Goal: Navigation & Orientation: Find specific page/section

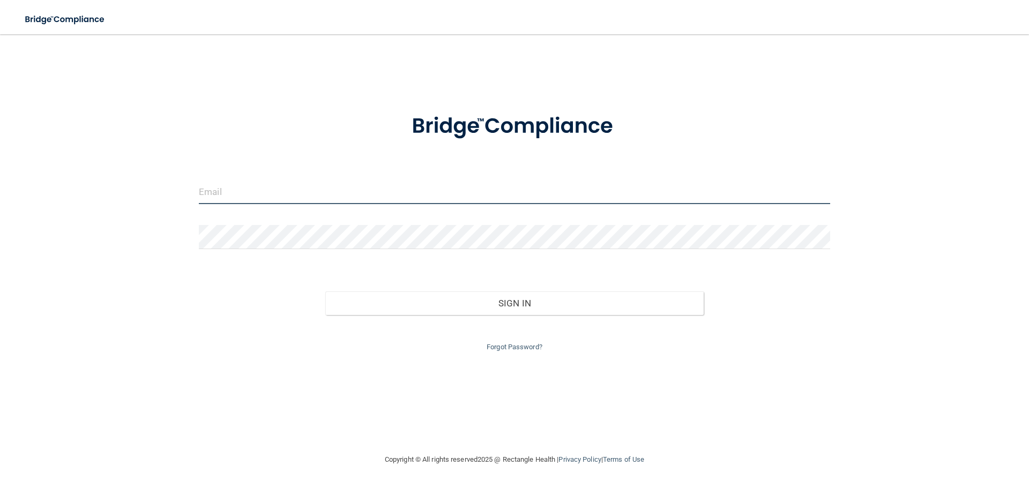
click at [467, 191] on input "email" at bounding box center [514, 192] width 631 height 24
click at [259, 188] on input "email" at bounding box center [514, 192] width 631 height 24
type input "[EMAIL_ADDRESS][DOMAIN_NAME]"
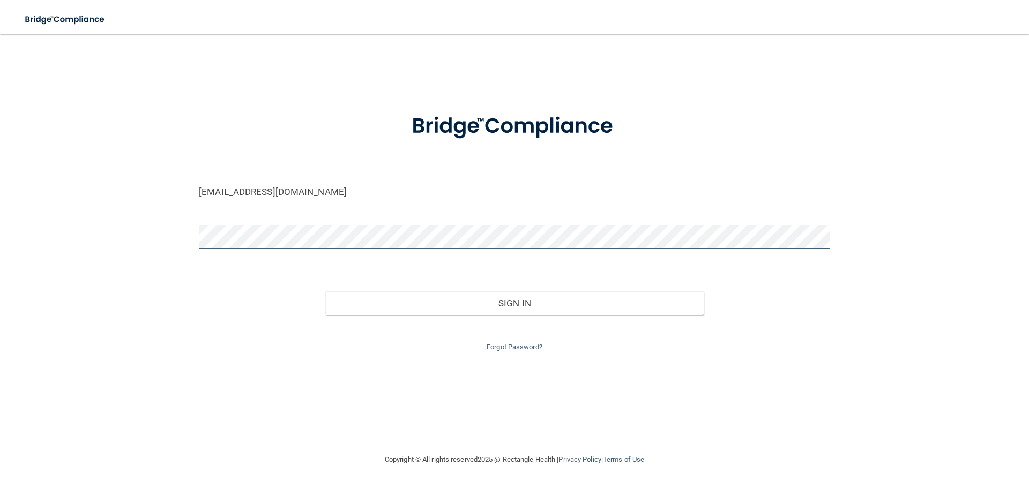
click at [325, 292] on button "Sign In" at bounding box center [514, 304] width 379 height 24
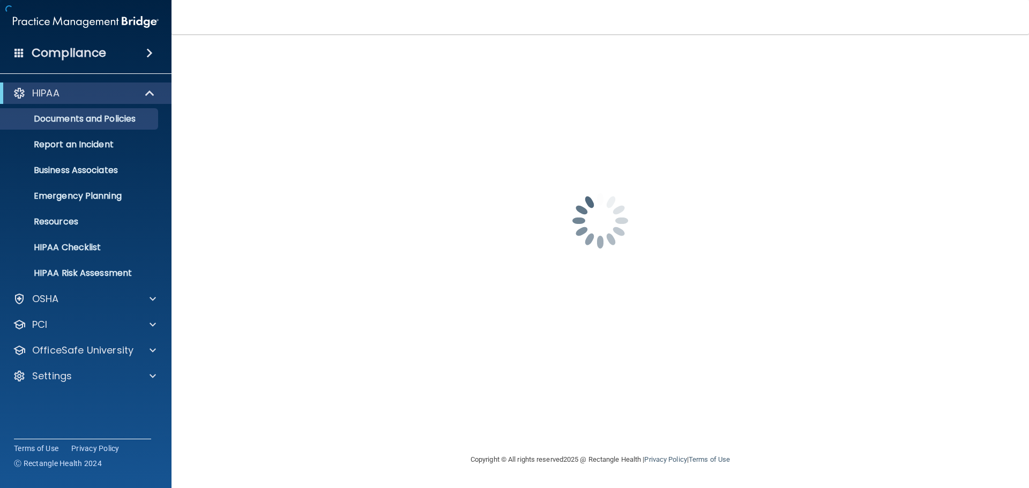
click at [548, 309] on div "[EMAIL_ADDRESS][DOMAIN_NAME] Password is required Invalid email/password. You d…" at bounding box center [600, 244] width 815 height 398
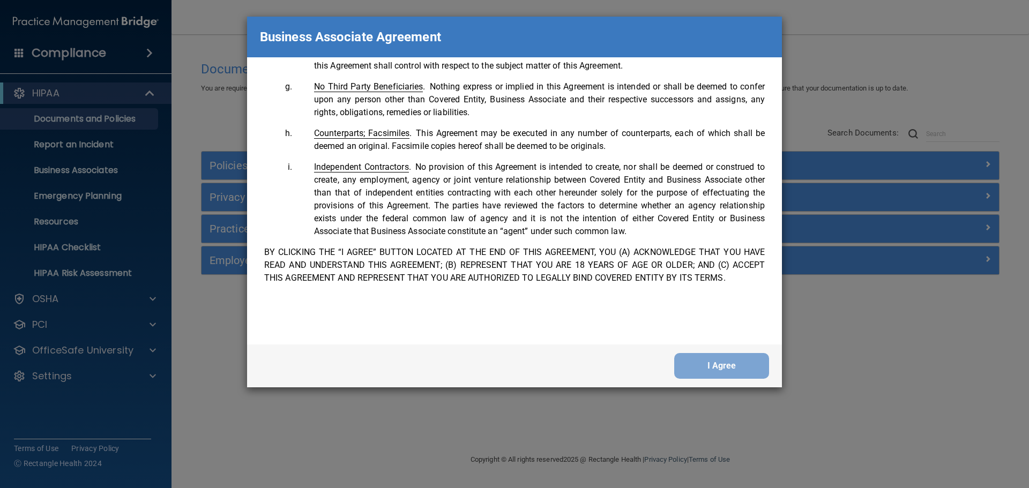
scroll to position [2185, 0]
click at [732, 367] on button "I Agree" at bounding box center [721, 366] width 95 height 26
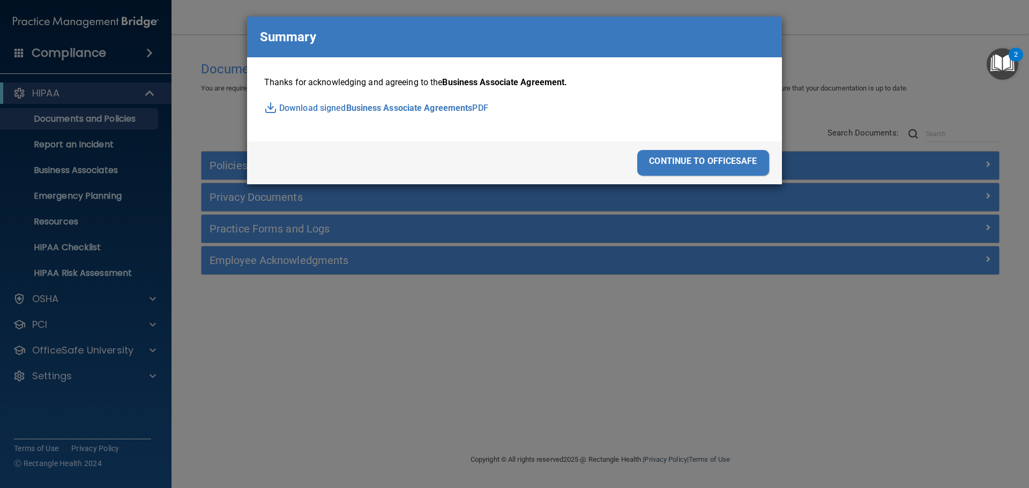
click at [664, 159] on div "continue to officesafe" at bounding box center [703, 163] width 132 height 26
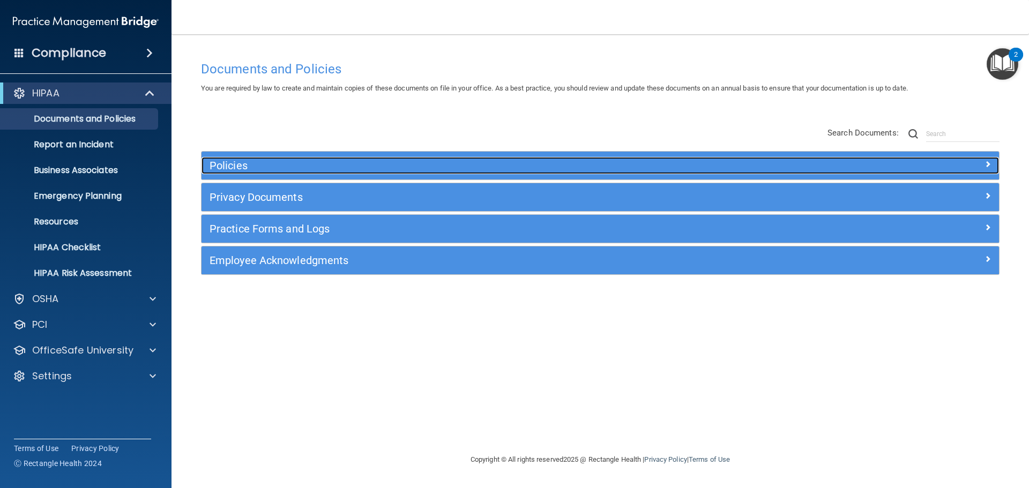
click at [960, 161] on div at bounding box center [899, 163] width 199 height 13
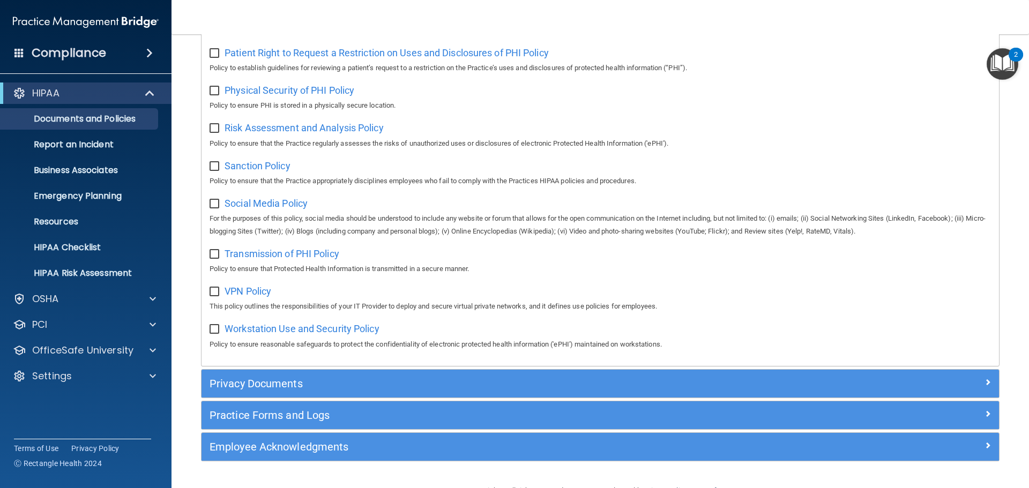
scroll to position [716, 0]
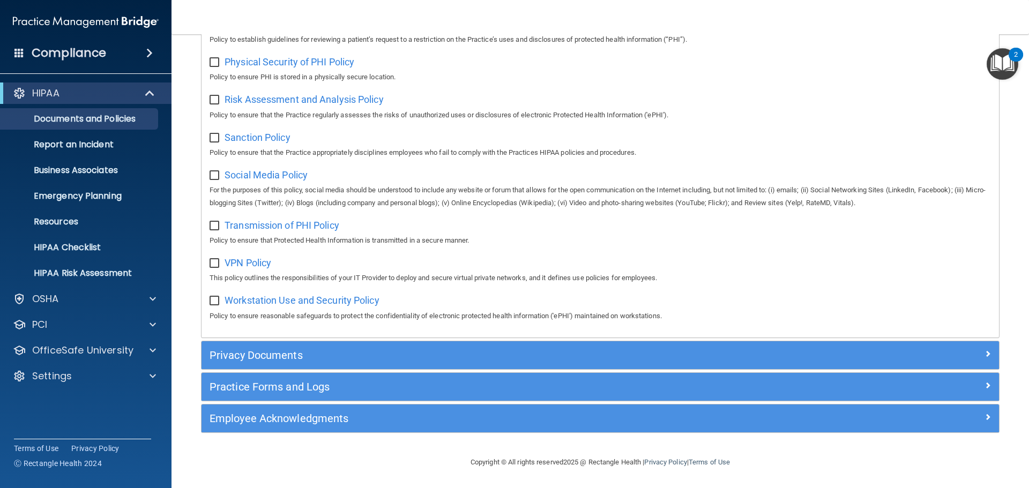
click at [272, 430] on div "Employee Acknowledgments" at bounding box center [599, 419] width 797 height 28
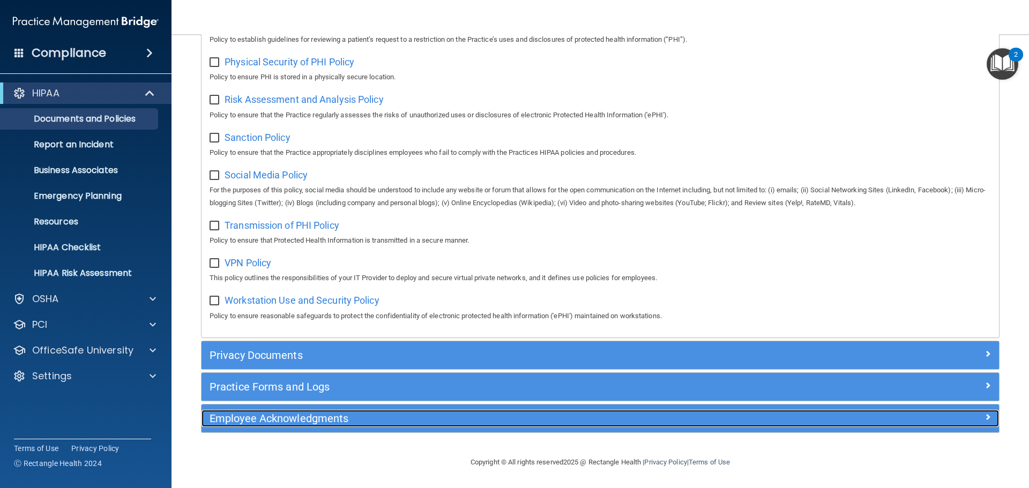
click at [275, 419] on h5 "Employee Acknowledgments" at bounding box center [501, 419] width 582 height 12
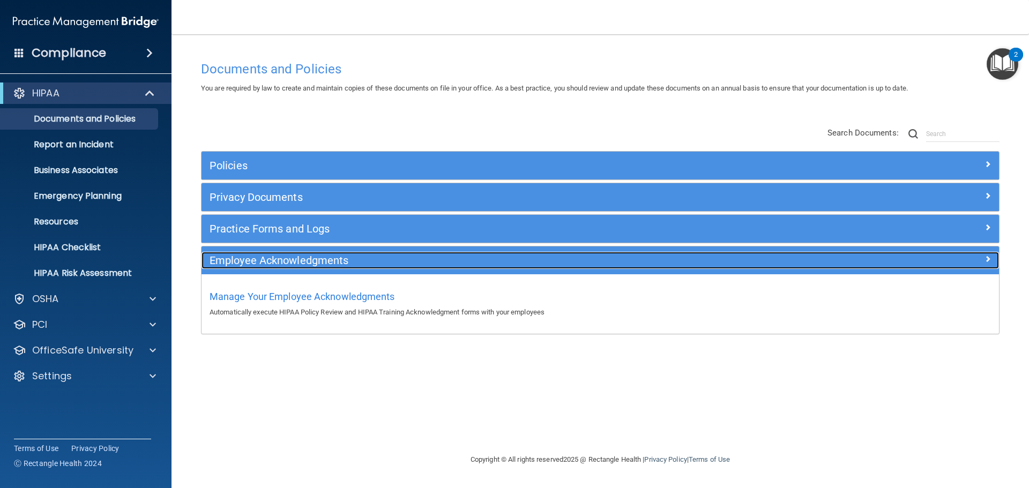
scroll to position [0, 0]
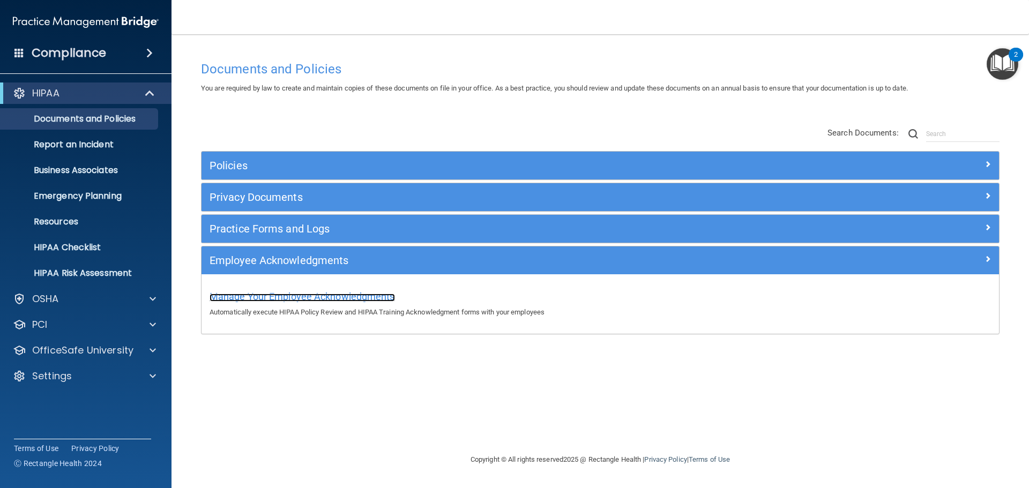
click at [248, 295] on span "Manage Your Employee Acknowledgments" at bounding box center [302, 296] width 185 height 11
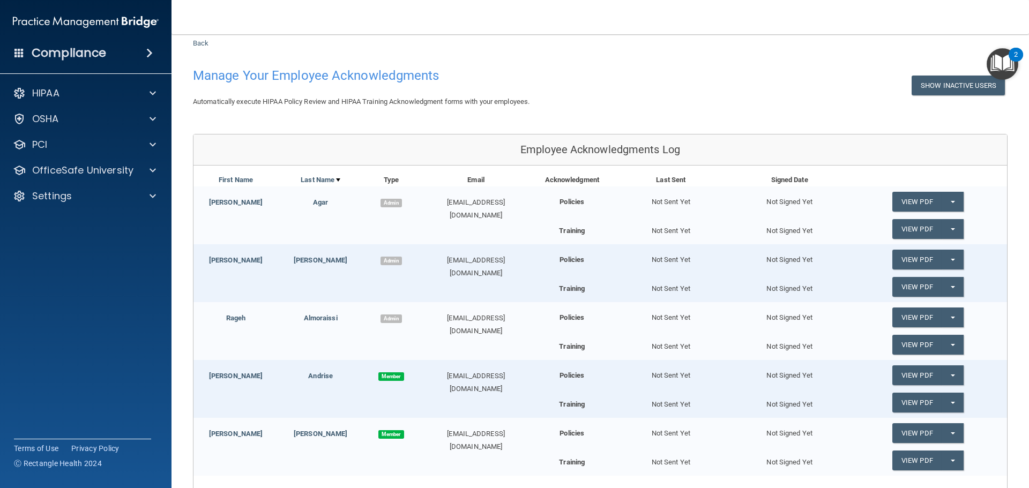
scroll to position [54, 0]
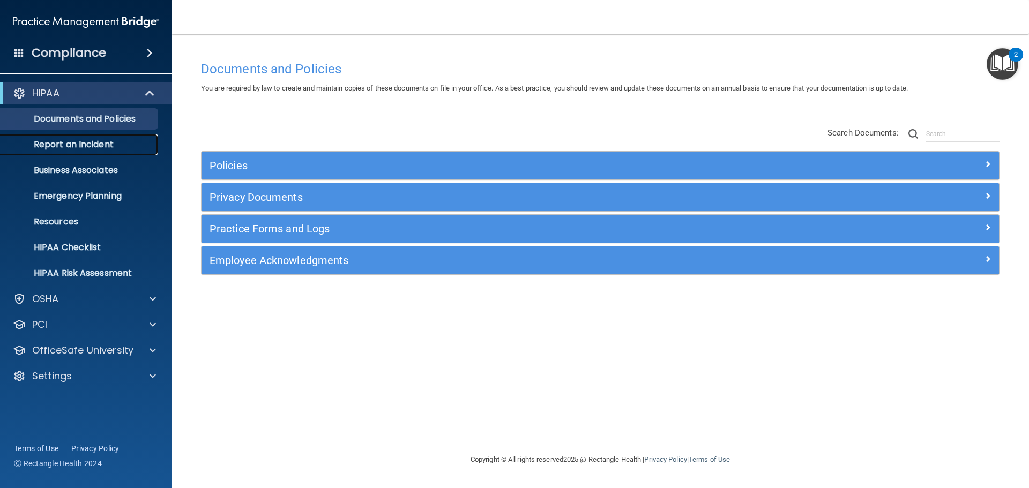
click at [70, 138] on link "Report an Incident" at bounding box center [73, 144] width 169 height 21
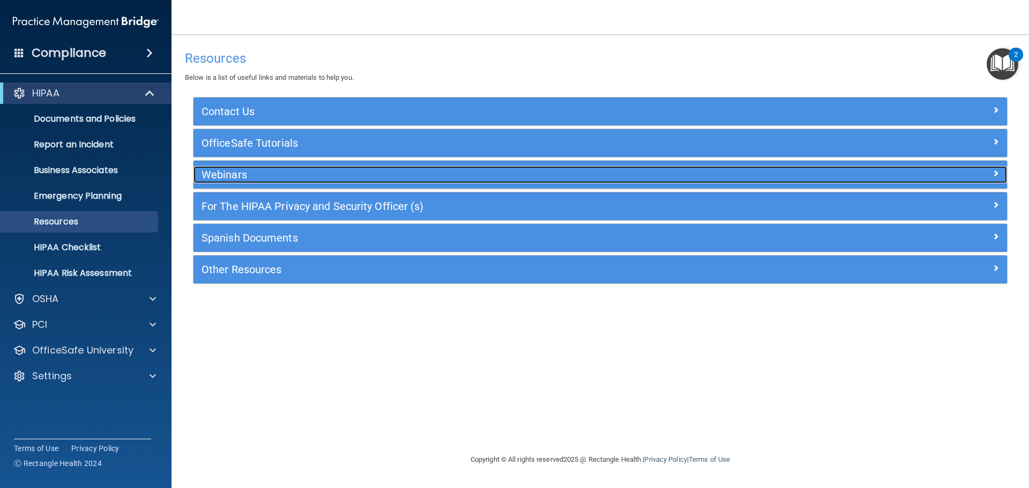
click at [292, 177] on h5 "Webinars" at bounding box center [498, 175] width 594 height 12
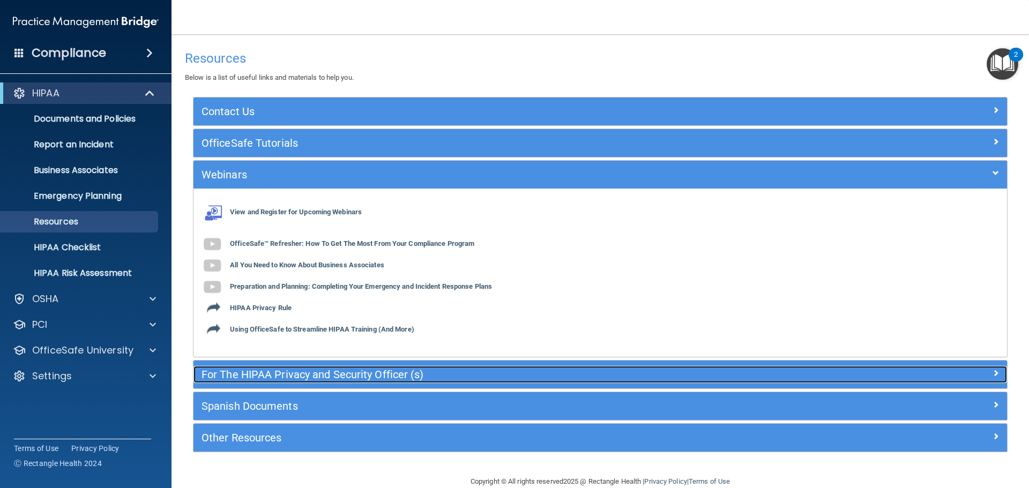
click at [297, 374] on h5 "For The HIPAA Privacy and Security Officer (s)" at bounding box center [498, 375] width 594 height 12
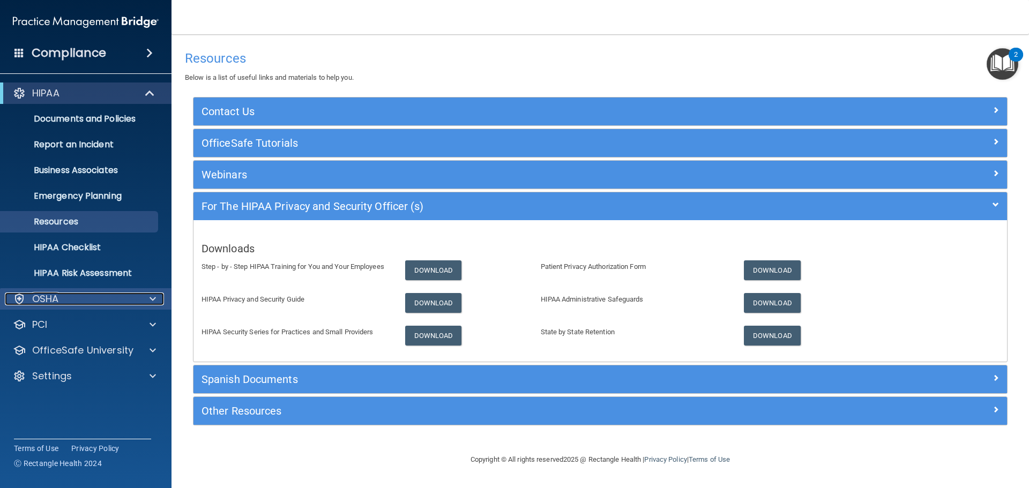
click at [98, 305] on div "OSHA" at bounding box center [71, 299] width 133 height 13
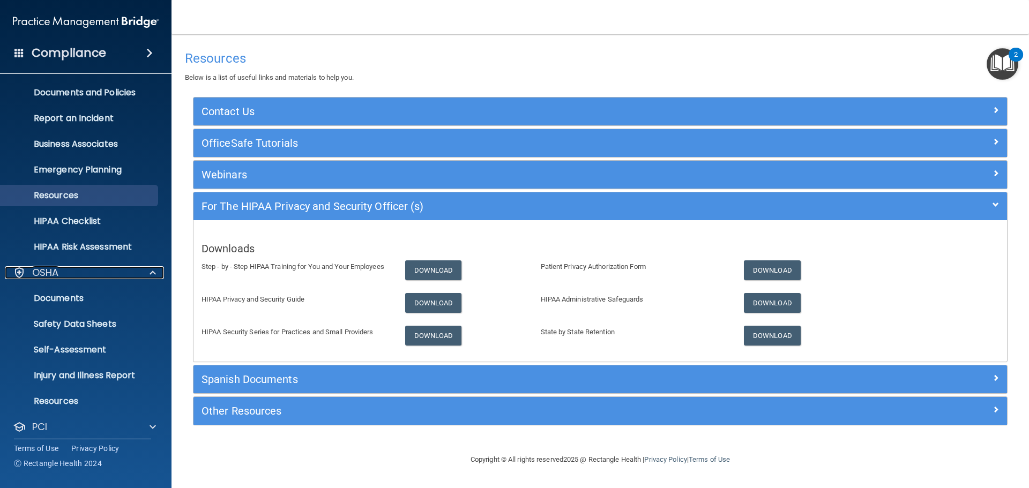
scroll to position [54, 0]
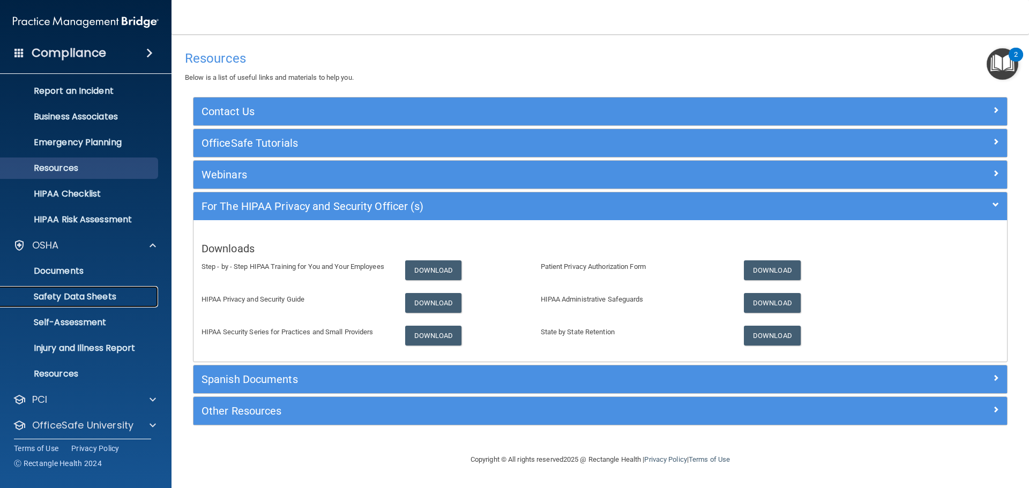
click at [91, 298] on p "Safety Data Sheets" at bounding box center [80, 297] width 146 height 11
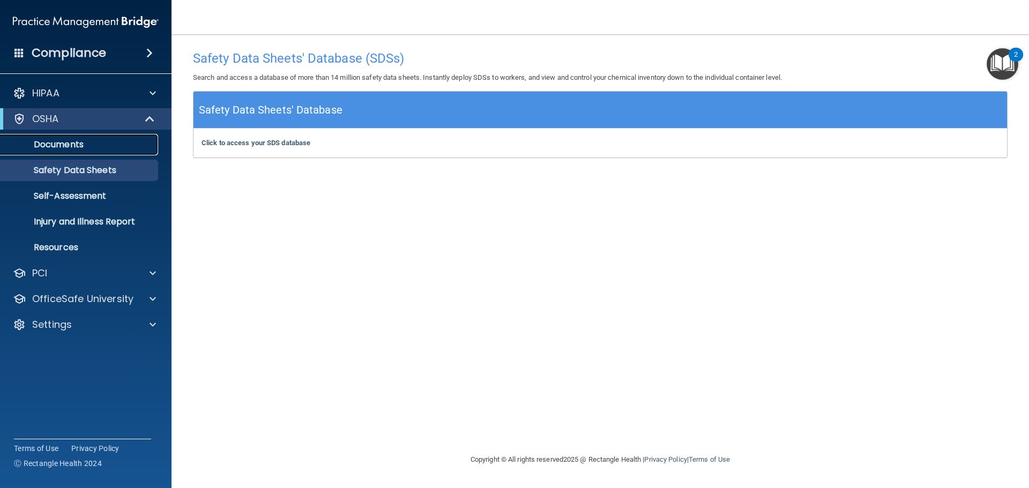
click at [83, 144] on p "Documents" at bounding box center [80, 144] width 146 height 11
